Goal: Task Accomplishment & Management: Use online tool/utility

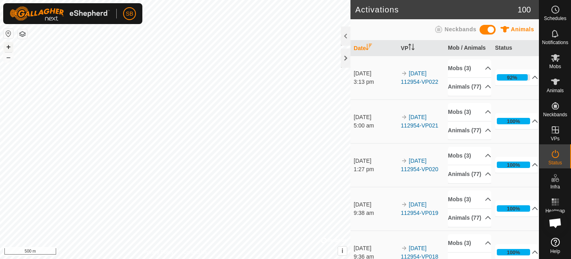
click at [8, 46] on button "+" at bounding box center [9, 47] width 10 height 10
click at [8, 59] on button "–" at bounding box center [9, 57] width 10 height 10
click at [9, 46] on button "+" at bounding box center [9, 47] width 10 height 10
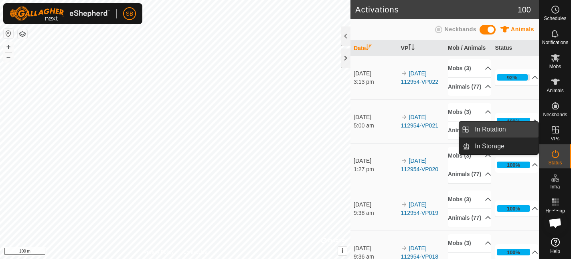
click at [475, 131] on link "In Rotation" at bounding box center [504, 129] width 69 height 16
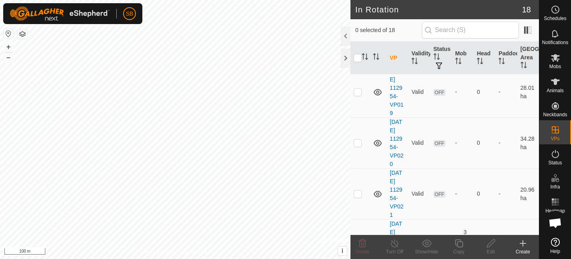
scroll to position [738, 0]
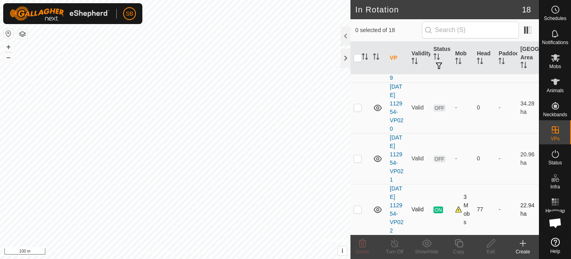
click at [357, 209] on p-checkbox at bounding box center [357, 209] width 8 height 6
checkbox input "true"
click at [460, 246] on icon at bounding box center [459, 243] width 10 height 10
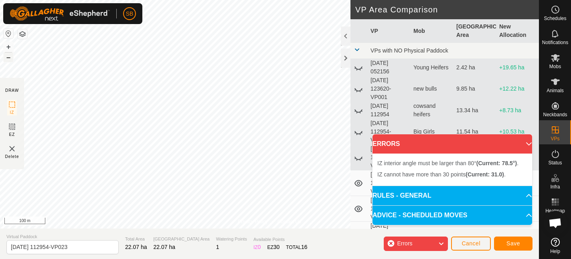
click at [8, 60] on button "–" at bounding box center [9, 57] width 10 height 10
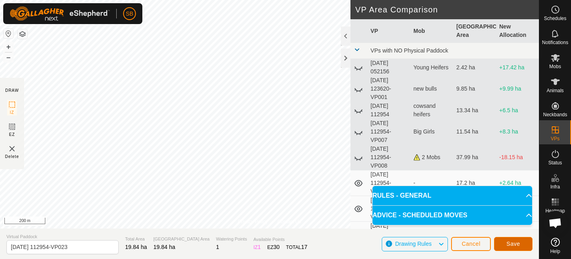
click at [501, 243] on button "Save" at bounding box center [513, 244] width 38 height 14
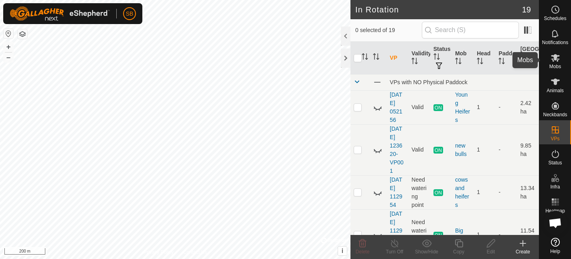
click at [556, 60] on icon at bounding box center [555, 58] width 10 height 10
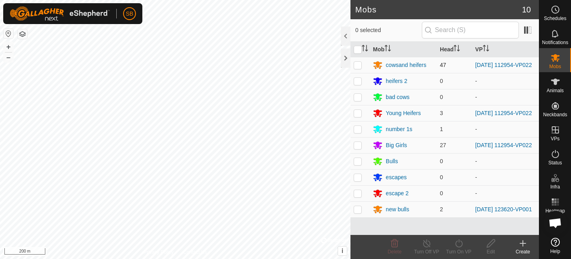
click at [357, 66] on p-checkbox at bounding box center [357, 65] width 8 height 6
checkbox input "true"
click at [359, 115] on p-checkbox at bounding box center [357, 113] width 8 height 6
checkbox input "true"
click at [361, 148] on p-checkbox at bounding box center [357, 145] width 8 height 6
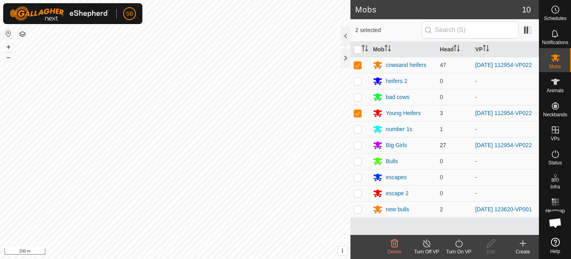
checkbox input "true"
click at [459, 245] on icon at bounding box center [459, 243] width 10 height 10
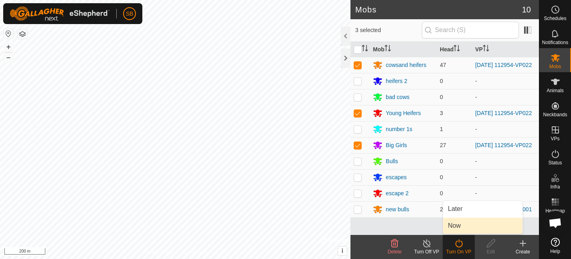
click at [460, 225] on link "Now" at bounding box center [482, 226] width 79 height 16
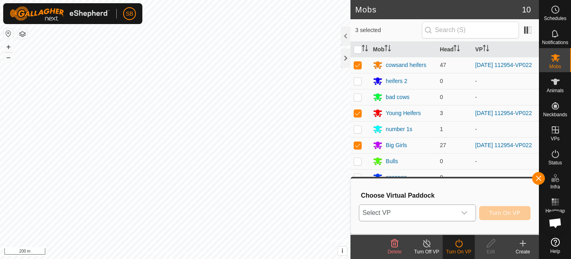
click at [464, 213] on icon "dropdown trigger" at bounding box center [464, 213] width 6 height 6
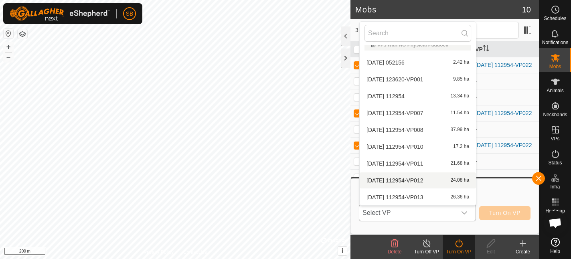
scroll to position [177, 0]
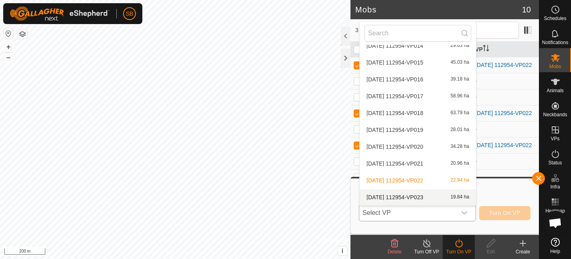
click at [402, 198] on li "[DATE] 112954-VP023 19.84 ha" at bounding box center [417, 197] width 116 height 16
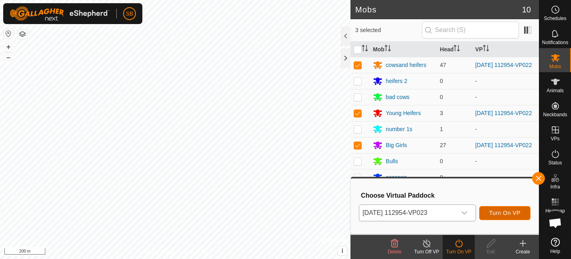
click at [499, 209] on button "Turn On VP" at bounding box center [504, 213] width 51 height 14
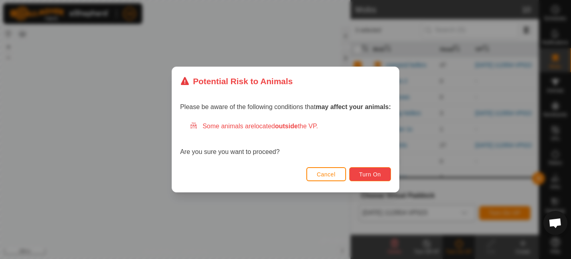
click at [375, 178] on button "Turn On" at bounding box center [370, 174] width 42 height 14
